Goal: Task Accomplishment & Management: Use online tool/utility

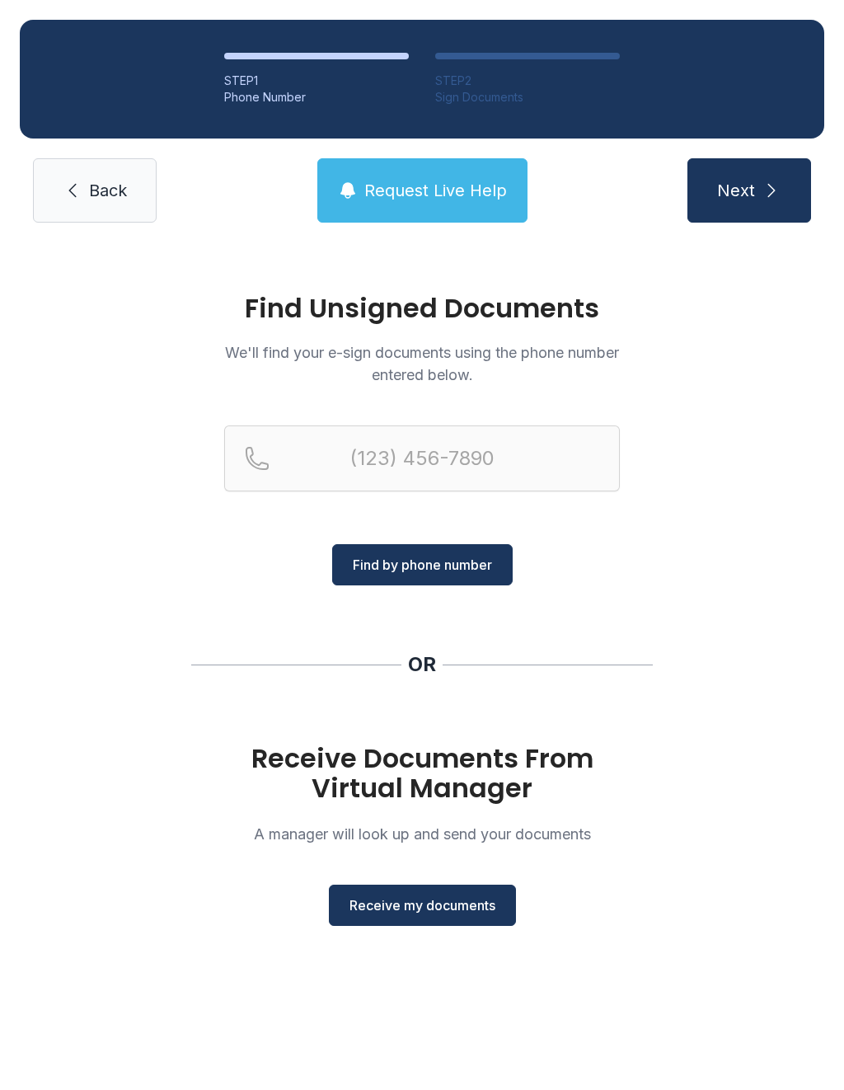
click at [436, 905] on span "Receive my documents" at bounding box center [423, 905] width 146 height 20
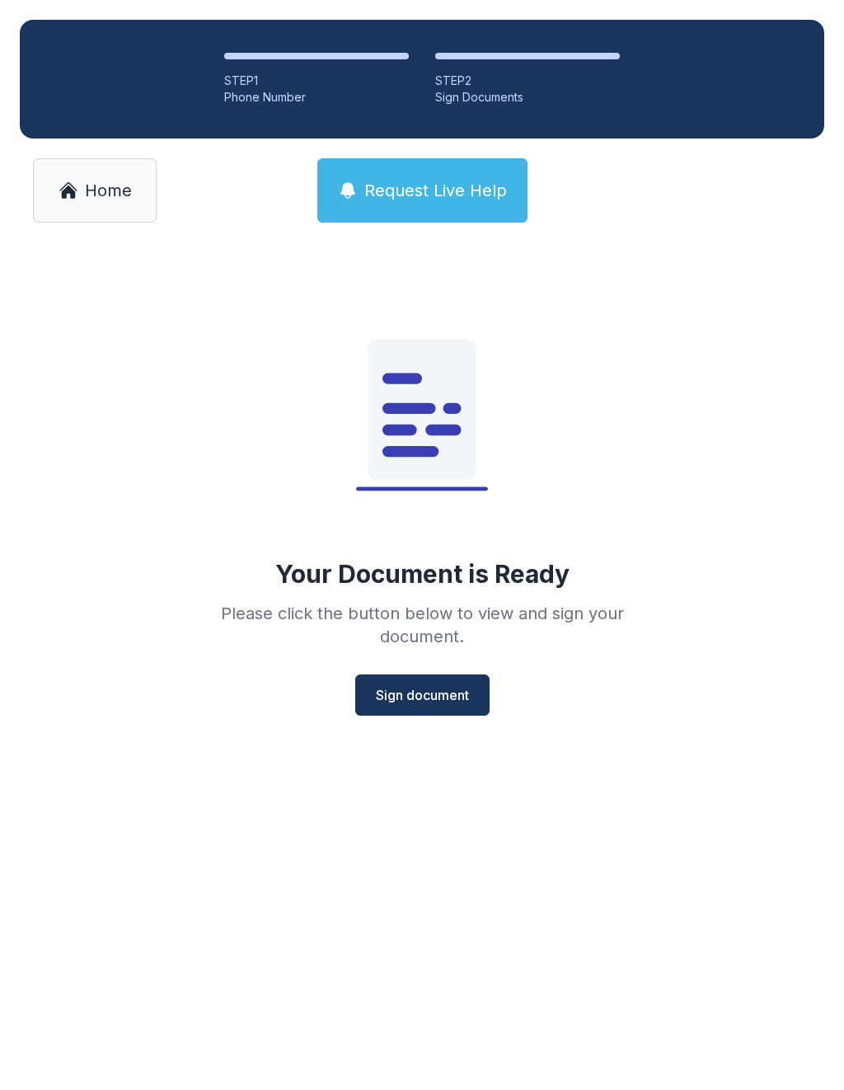
click at [425, 688] on span "Sign document" at bounding box center [422, 695] width 93 height 20
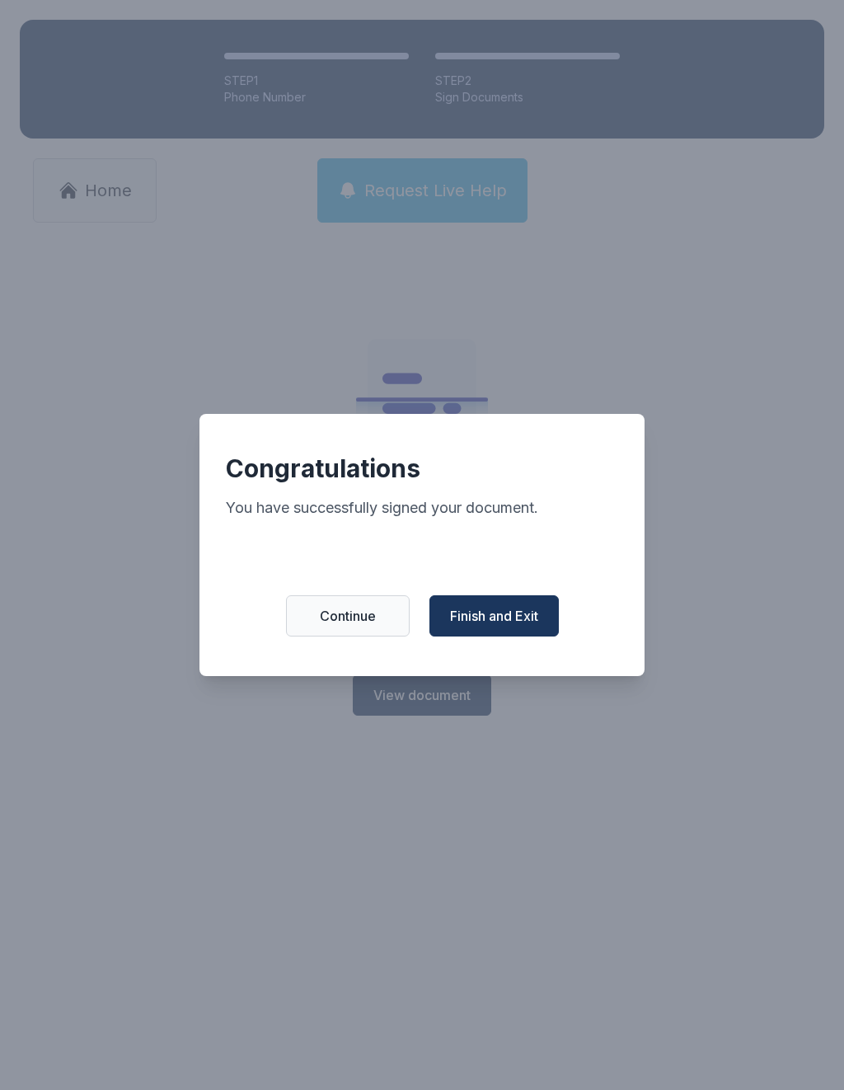
click at [506, 626] on span "Finish and Exit" at bounding box center [494, 616] width 88 height 20
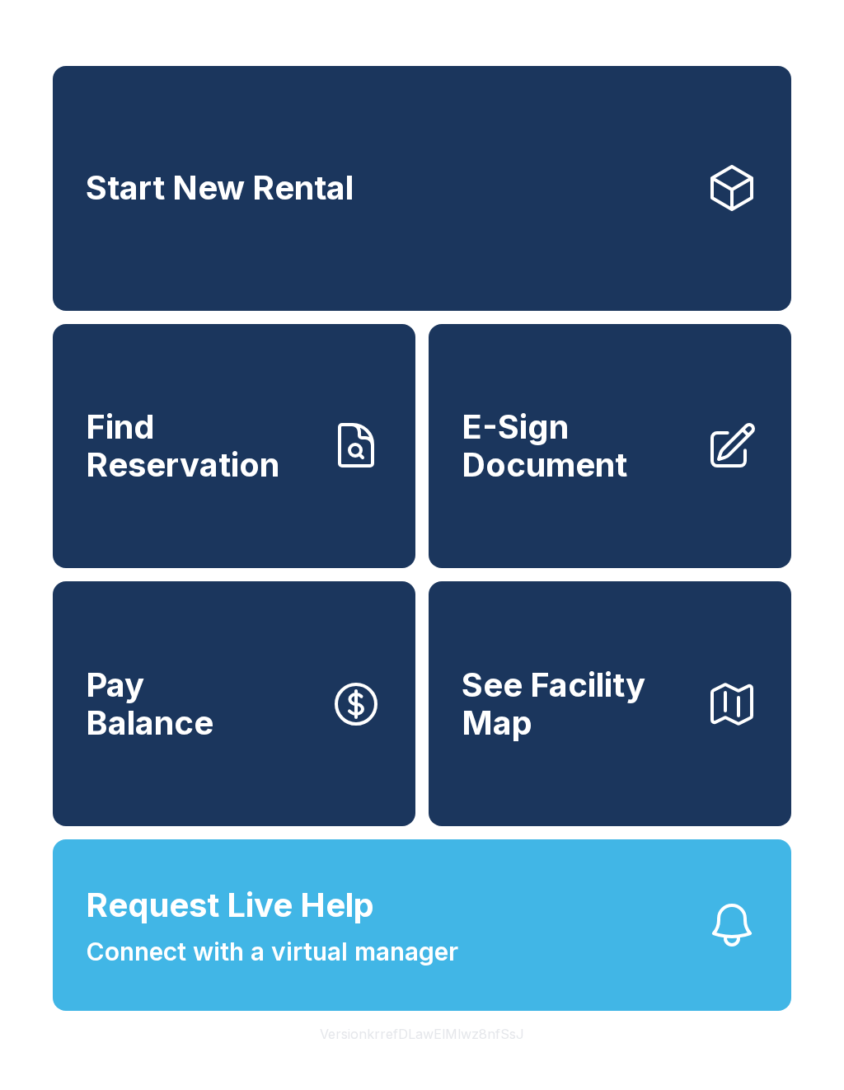
click at [573, 462] on span "E-Sign Document" at bounding box center [577, 445] width 231 height 75
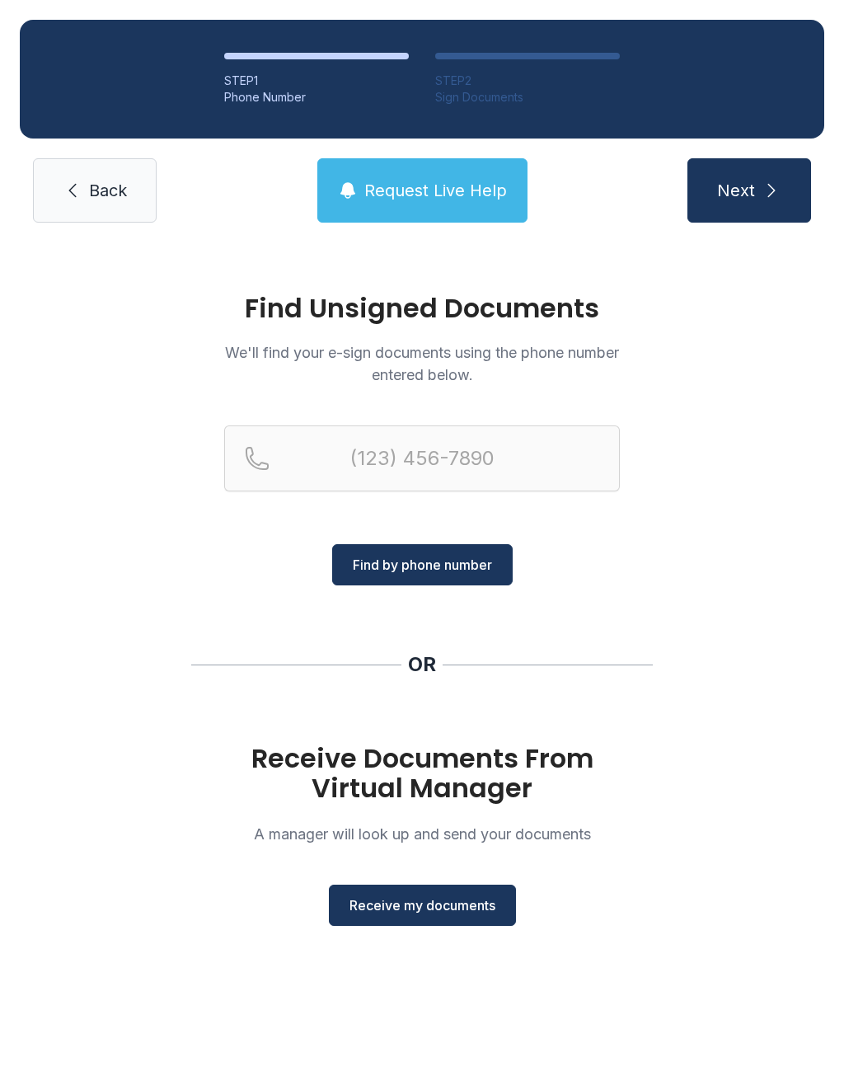
click at [432, 908] on span "Receive my documents" at bounding box center [423, 905] width 146 height 20
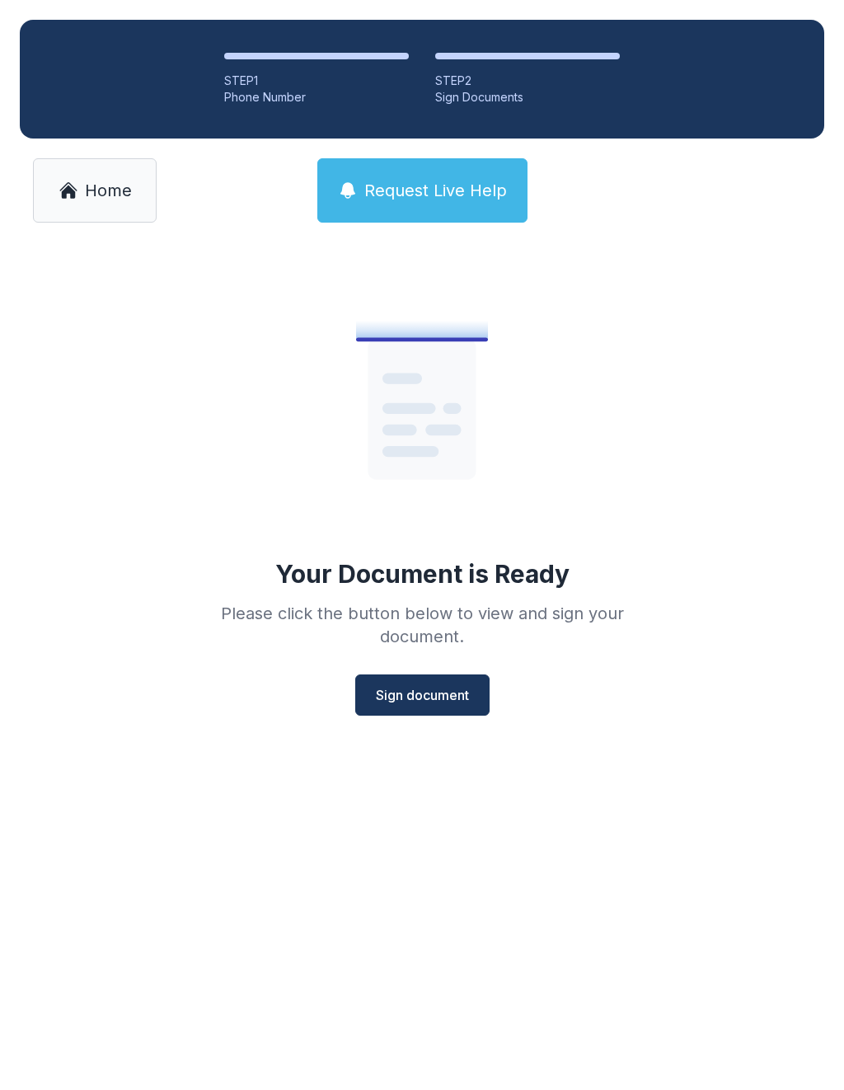
click at [446, 687] on span "Sign document" at bounding box center [422, 695] width 93 height 20
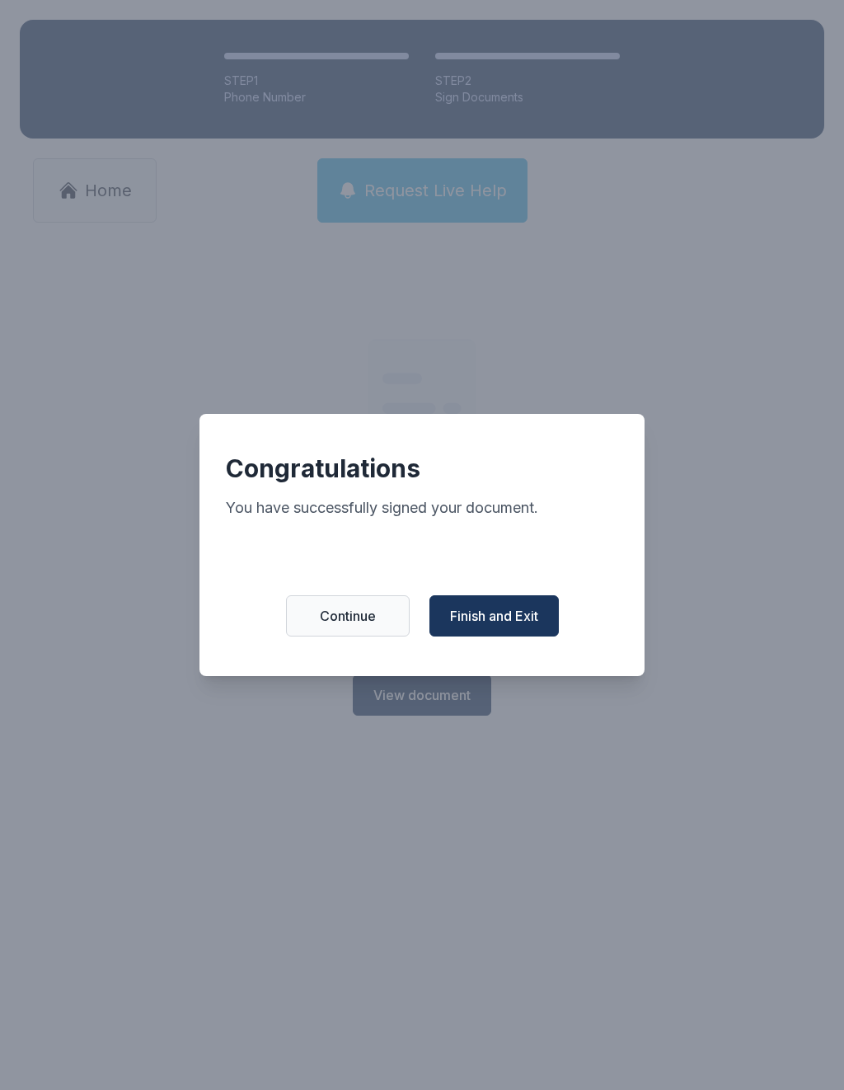
click at [528, 614] on span "Finish and Exit" at bounding box center [494, 616] width 88 height 20
